Goal: Navigation & Orientation: Find specific page/section

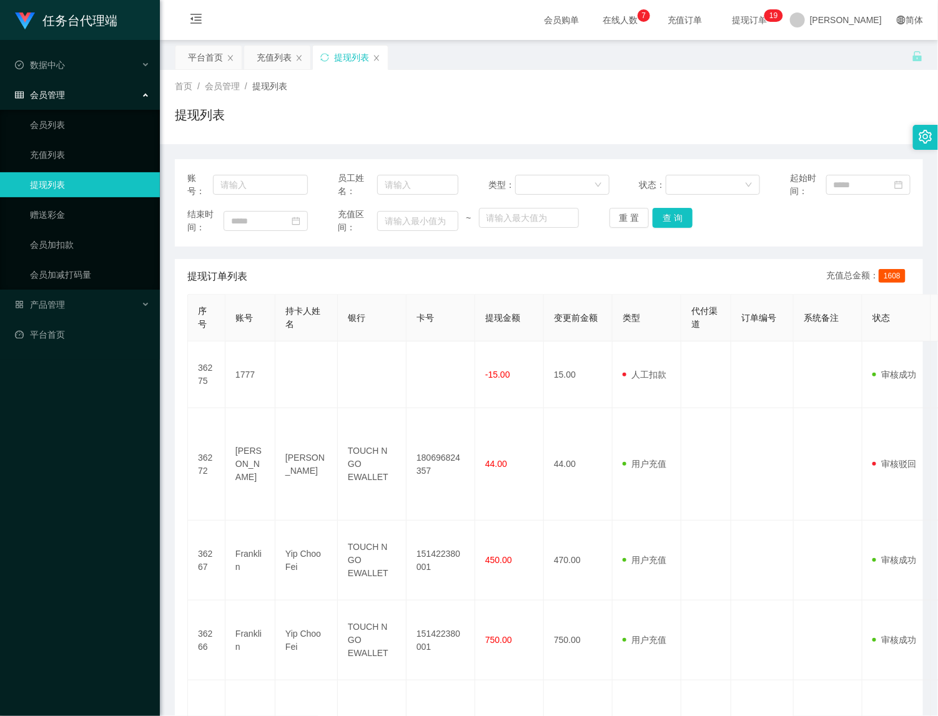
click at [763, 63] on div "平台首页 充值列表 提现列表" at bounding box center [543, 66] width 737 height 43
